Goal: Transaction & Acquisition: Purchase product/service

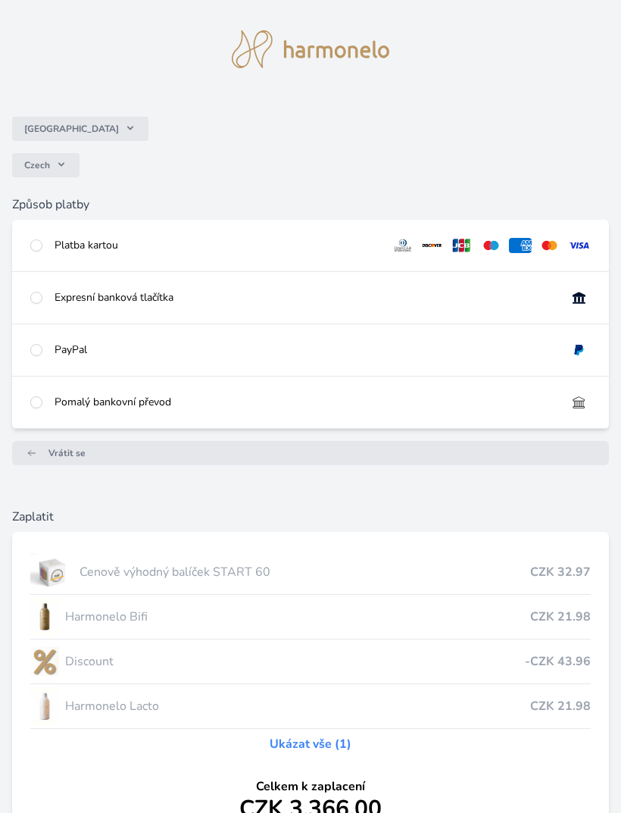
click at [570, 245] on img at bounding box center [578, 245] width 23 height 15
radio input "true"
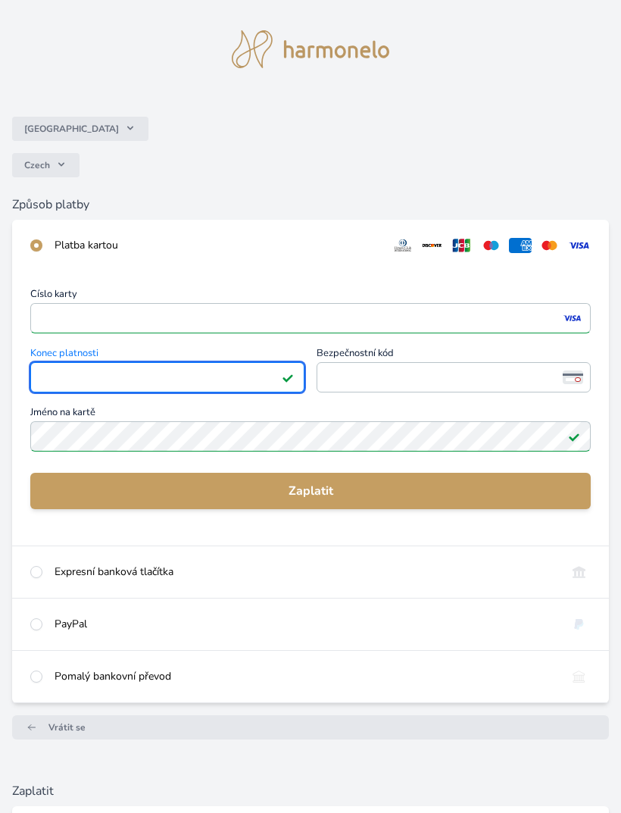
click at [435, 392] on span "<p>Your browser does not support iframes.</p>" at bounding box center [454, 377] width 274 height 30
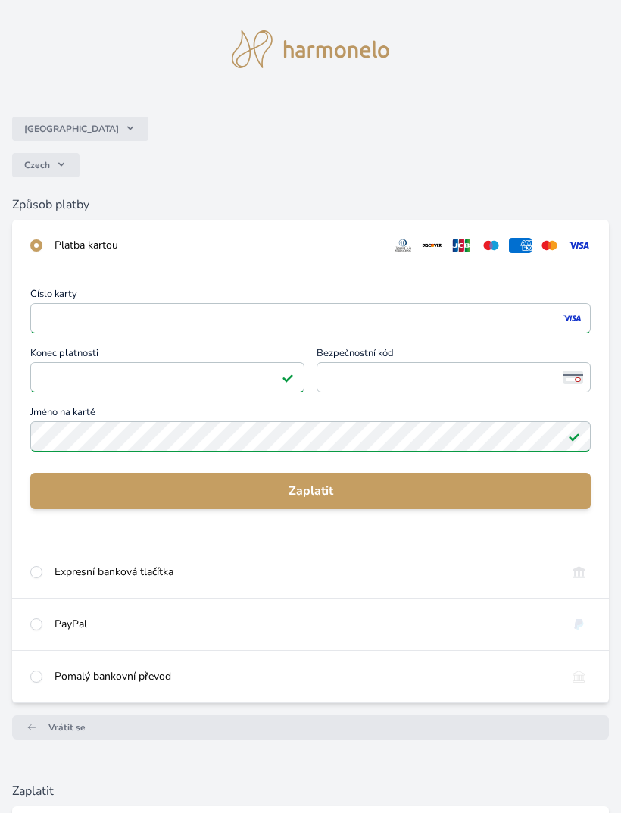
click at [444, 366] on span "<p>Your browser does not support iframes.</p>" at bounding box center [454, 377] width 274 height 30
click at [451, 390] on span "<p>Your browser does not support iframes.</p>" at bounding box center [454, 377] width 274 height 30
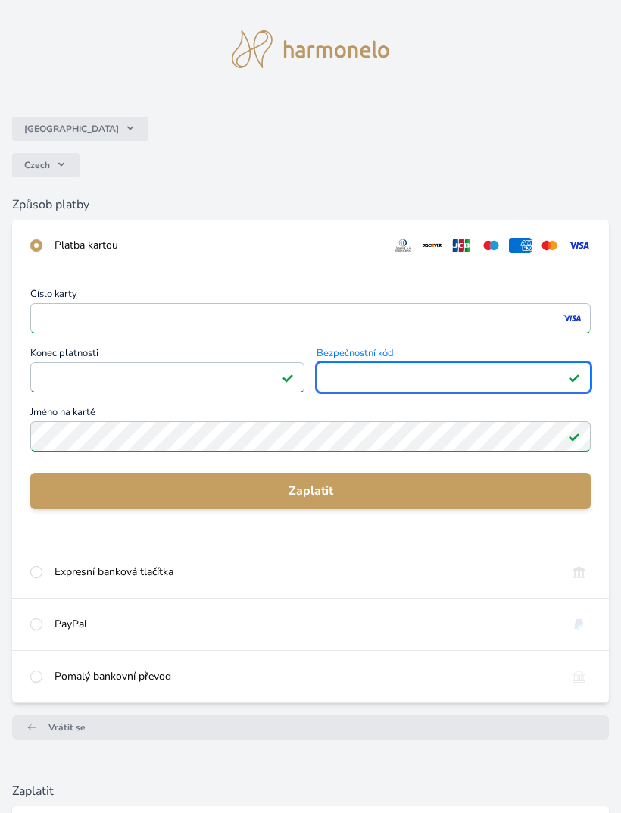
click at [480, 501] on button "Zaplatit" at bounding box center [310, 491] width 560 height 36
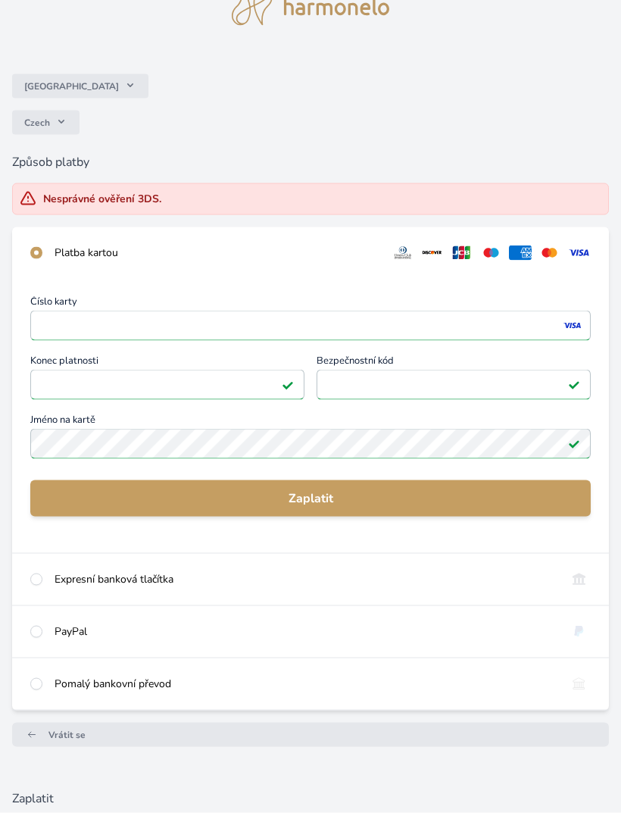
scroll to position [43, 0]
click at [74, 480] on button "Zaplatit" at bounding box center [310, 497] width 560 height 36
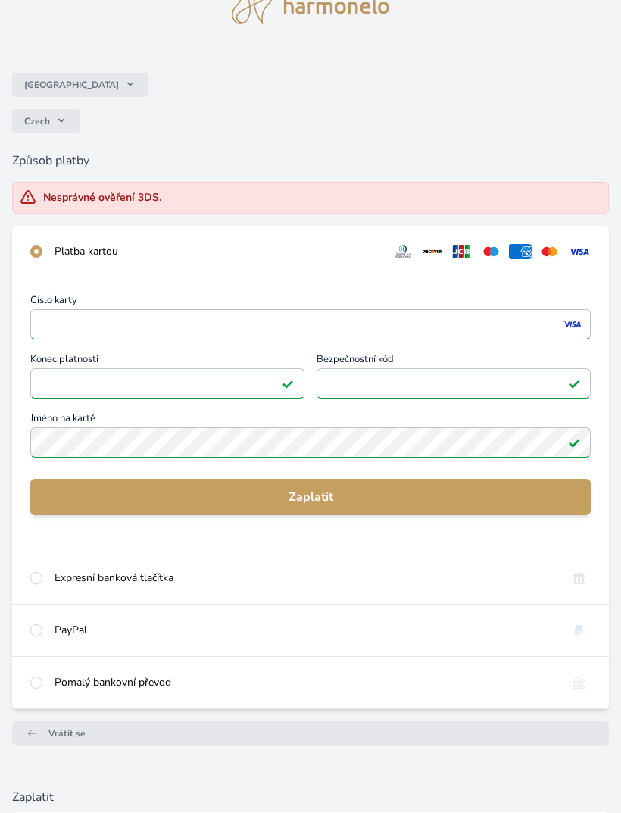
click at [130, 397] on div "Číslo karty <p>Your browser does not support iframes.</p> Konec platnosti <p>Yo…" at bounding box center [310, 377] width 560 height 165
click at [164, 386] on div "Číslo karty <p>Your browser does not support iframes.</p> Konec platnosti <p>Yo…" at bounding box center [310, 377] width 560 height 165
click at [139, 377] on div "Číslo karty <p>Your browser does not support iframes.</p> Konec platnosti <p>Yo…" at bounding box center [310, 377] width 560 height 165
click at [102, 379] on div "Číslo karty <p>Your browser does not support iframes.</p> Konec platnosti <p>Yo…" at bounding box center [310, 377] width 560 height 165
click at [271, 379] on div "Číslo karty <p>Your browser does not support iframes.</p> Konec platnosti <p>Yo…" at bounding box center [310, 377] width 560 height 165
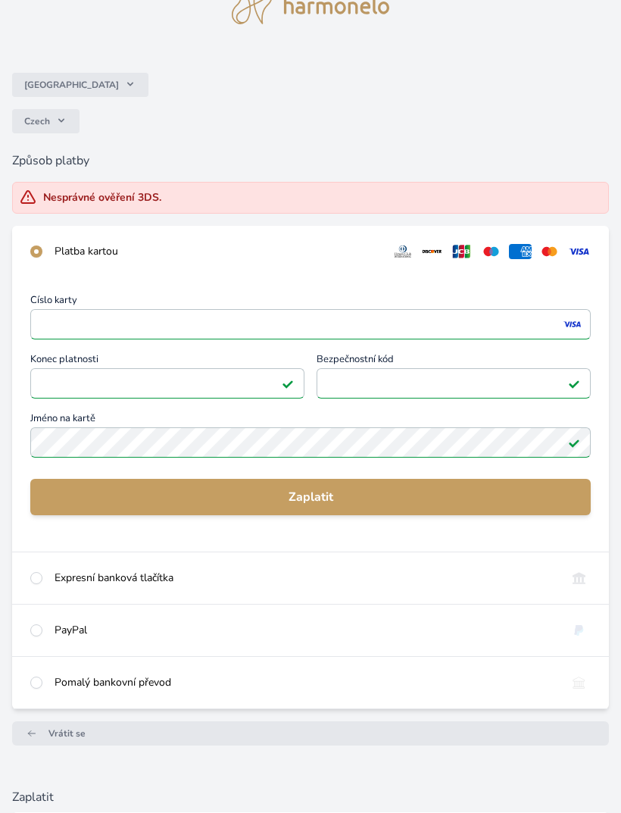
click at [169, 393] on div "Číslo karty <p>Your browser does not support iframes.</p> Konec platnosti <p>Yo…" at bounding box center [310, 377] width 560 height 165
click at [69, 379] on div "Číslo karty <p>Your browser does not support iframes.</p> Konec platnosti <p>Yo…" at bounding box center [310, 377] width 560 height 165
click at [248, 383] on div "Číslo karty <p>Your browser does not support iframes.</p> Konec platnosti <p>Yo…" at bounding box center [310, 377] width 560 height 165
click at [270, 382] on div "Číslo karty <p>Your browser does not support iframes.</p> Konec platnosti <p>Yo…" at bounding box center [310, 377] width 560 height 165
click at [278, 388] on div "Číslo karty <p>Your browser does not support iframes.</p> Konec platnosti <p>Yo…" at bounding box center [310, 377] width 560 height 165
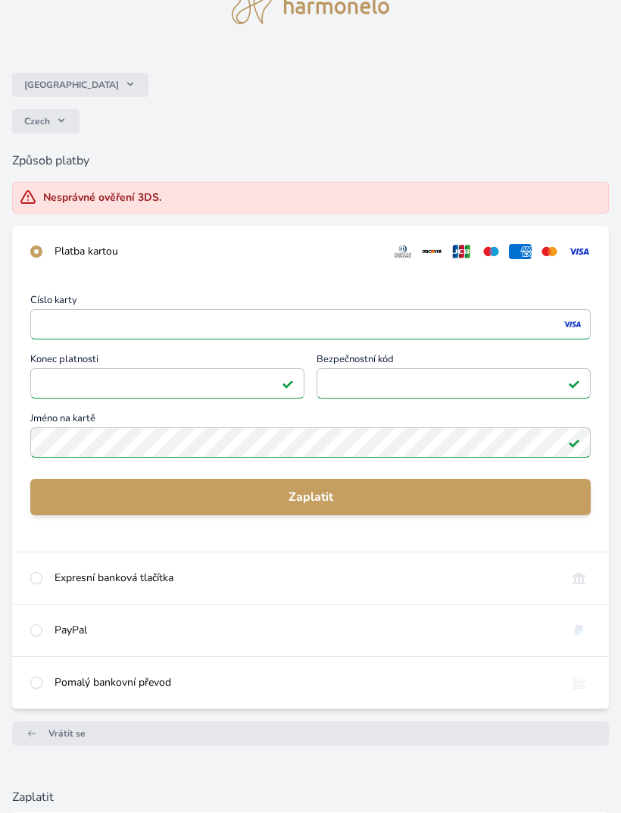
click at [216, 324] on div "Číslo karty <p>Your browser does not support iframes.</p> Konec platnosti <p>Yo…" at bounding box center [310, 377] width 560 height 165
click at [301, 317] on div "Číslo karty <p>Your browser does not support iframes.</p> Konec platnosti <p>Yo…" at bounding box center [310, 377] width 560 height 165
click at [231, 337] on div "Číslo karty <p>Your browser does not support iframes.</p> Konec platnosti <p>Yo…" at bounding box center [310, 377] width 560 height 165
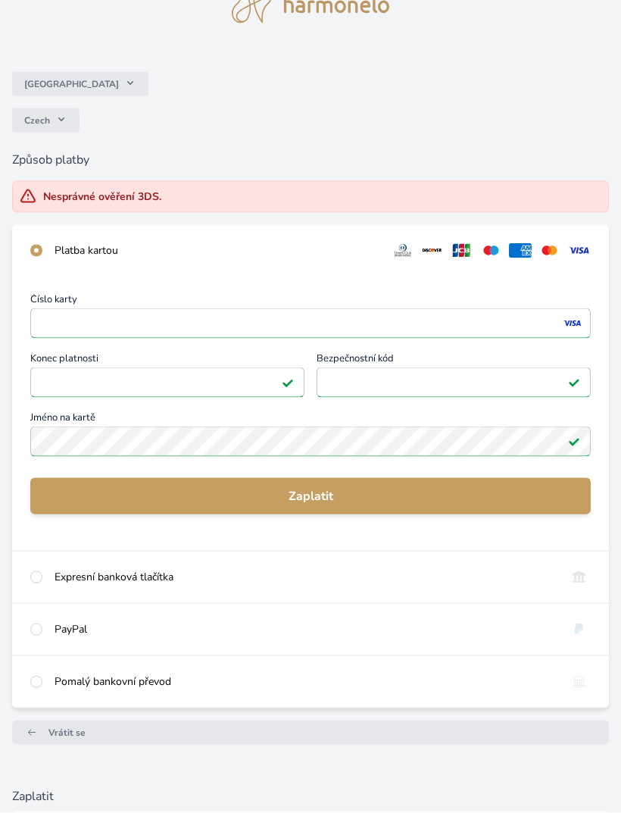
scroll to position [45, 0]
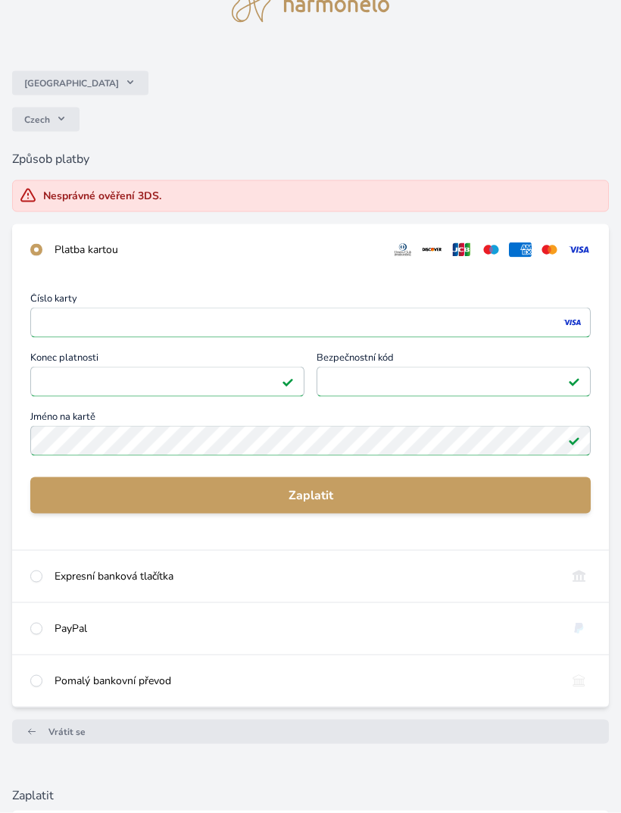
click at [117, 380] on div "Číslo karty <p>Your browser does not support iframes.</p> Konec platnosti <p>Yo…" at bounding box center [310, 376] width 560 height 165
click at [267, 377] on div "Číslo karty <p>Your browser does not support iframes.</p> Konec platnosti <p>Yo…" at bounding box center [310, 376] width 560 height 165
click at [83, 379] on div "Číslo karty <p>Your browser does not support iframes.</p> Konec platnosti <p>Yo…" at bounding box center [310, 376] width 560 height 165
click at [48, 378] on div "Číslo karty <p>Your browser does not support iframes.</p> Konec platnosti <p>Yo…" at bounding box center [310, 376] width 560 height 165
click at [361, 393] on div "Číslo karty <p>Your browser does not support iframes.</p> Konec platnosti <p>Yo…" at bounding box center [310, 376] width 560 height 165
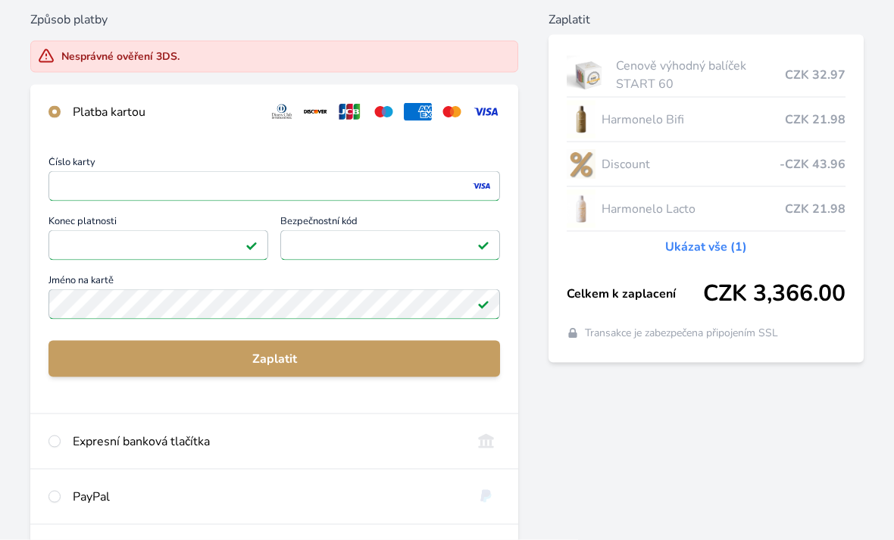
scroll to position [180, 0]
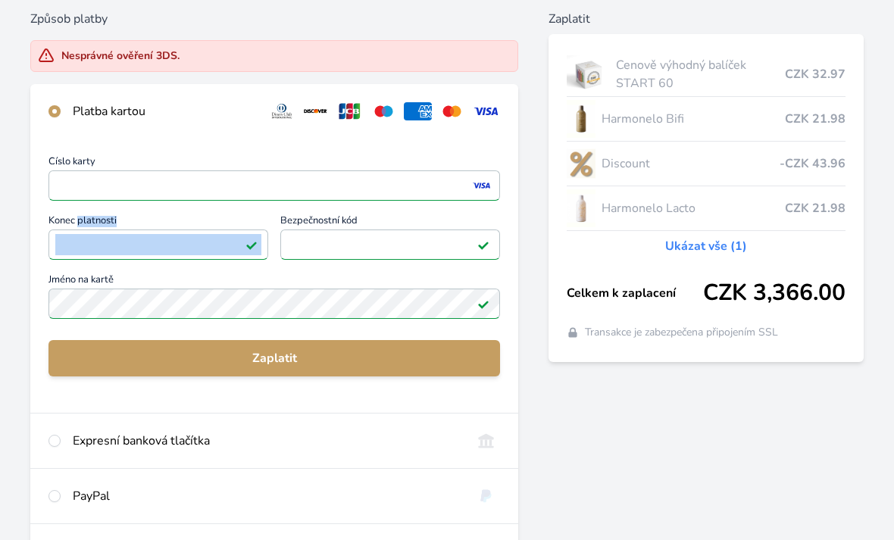
click at [108, 244] on div "Číslo karty <p>Your browser does not support iframes.</p> Konec platnosti <p>Yo…" at bounding box center [273, 239] width 451 height 165
click at [105, 248] on div "Číslo karty <p>Your browser does not support iframes.</p> Konec platnosti <p>Yo…" at bounding box center [273, 239] width 451 height 165
click at [95, 241] on div "Číslo karty <p>Your browser does not support iframes.</p> Konec platnosti <p>Yo…" at bounding box center [273, 239] width 451 height 165
click at [453, 249] on div "Číslo karty <p>Your browser does not support iframes.</p> Konec platnosti <p>Yo…" at bounding box center [273, 239] width 451 height 165
click at [428, 250] on div "Číslo karty <p>Your browser does not support iframes.</p> Konec platnosti <p>Yo…" at bounding box center [273, 239] width 451 height 165
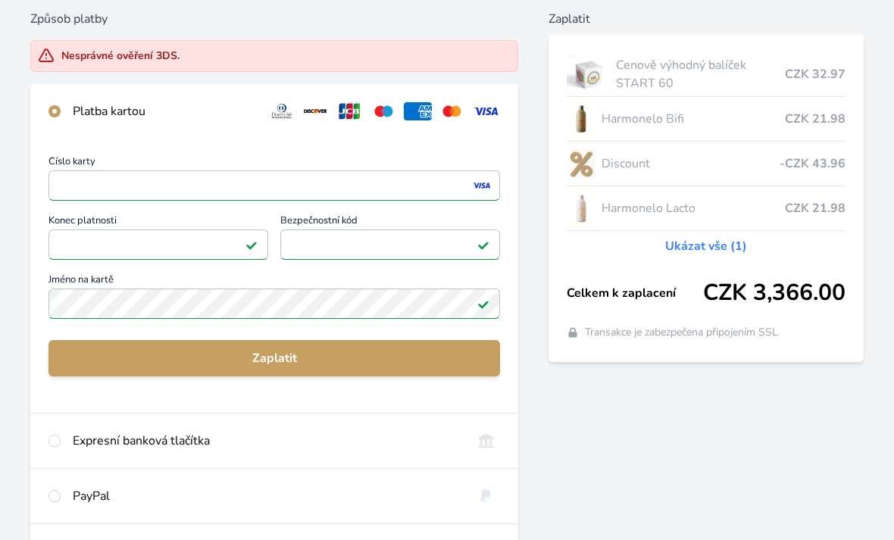
click at [439, 189] on div "Číslo karty <p>Your browser does not support iframes.</p> Konec platnosti <p>Yo…" at bounding box center [273, 239] width 451 height 165
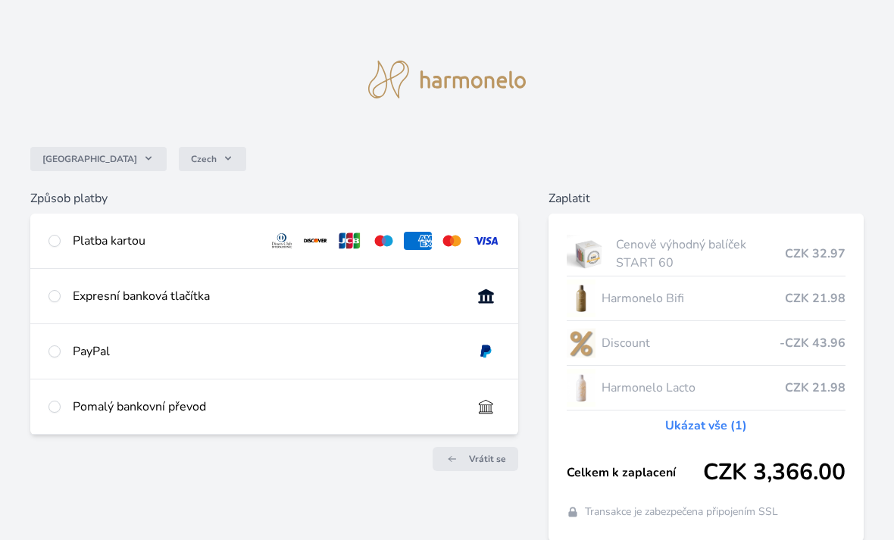
click at [61, 235] on div "Platba kartou" at bounding box center [274, 241] width 488 height 55
radio input "true"
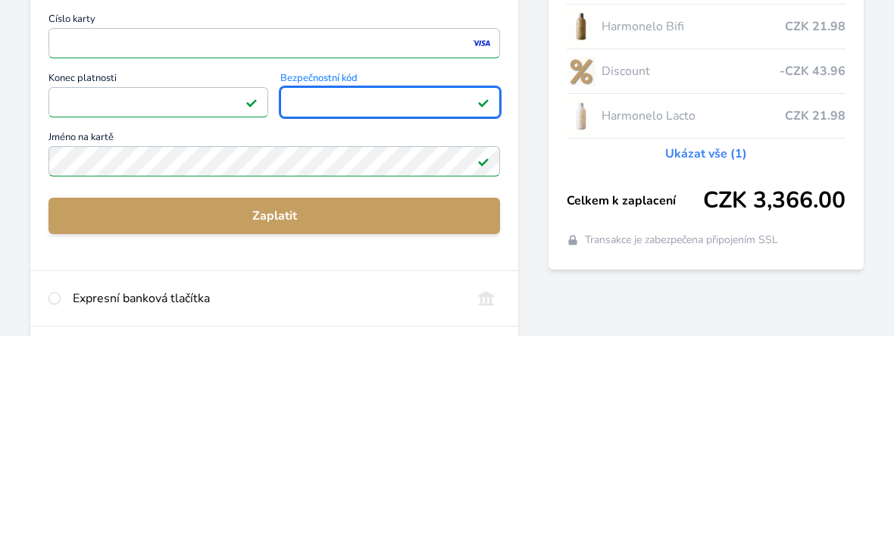
click at [394, 411] on span "Zaplatit" at bounding box center [274, 420] width 427 height 18
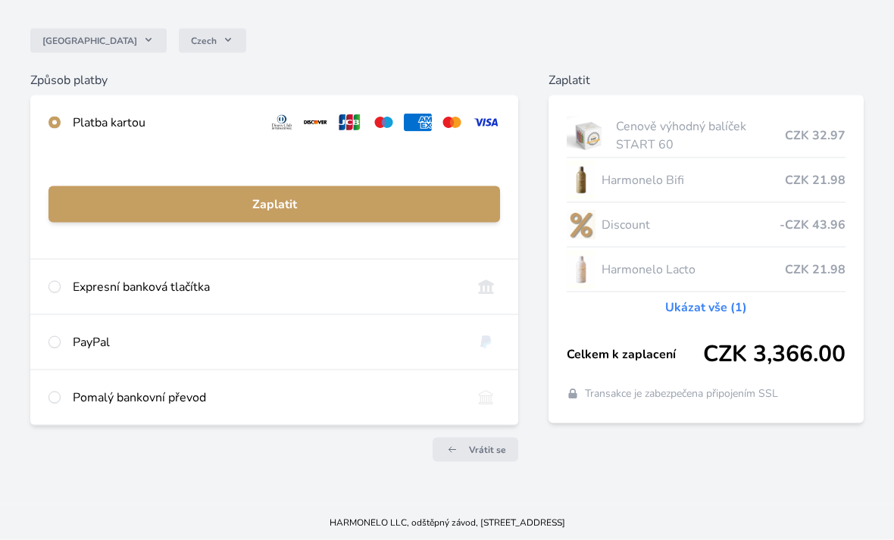
scroll to position [119, 0]
